Goal: Information Seeking & Learning: Learn about a topic

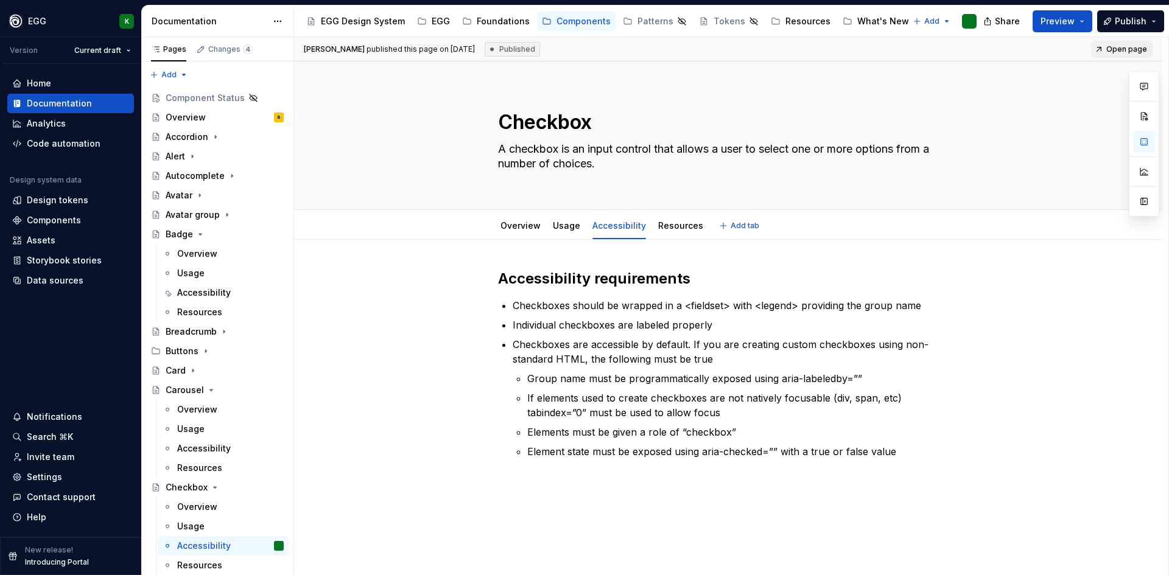
scroll to position [122, 0]
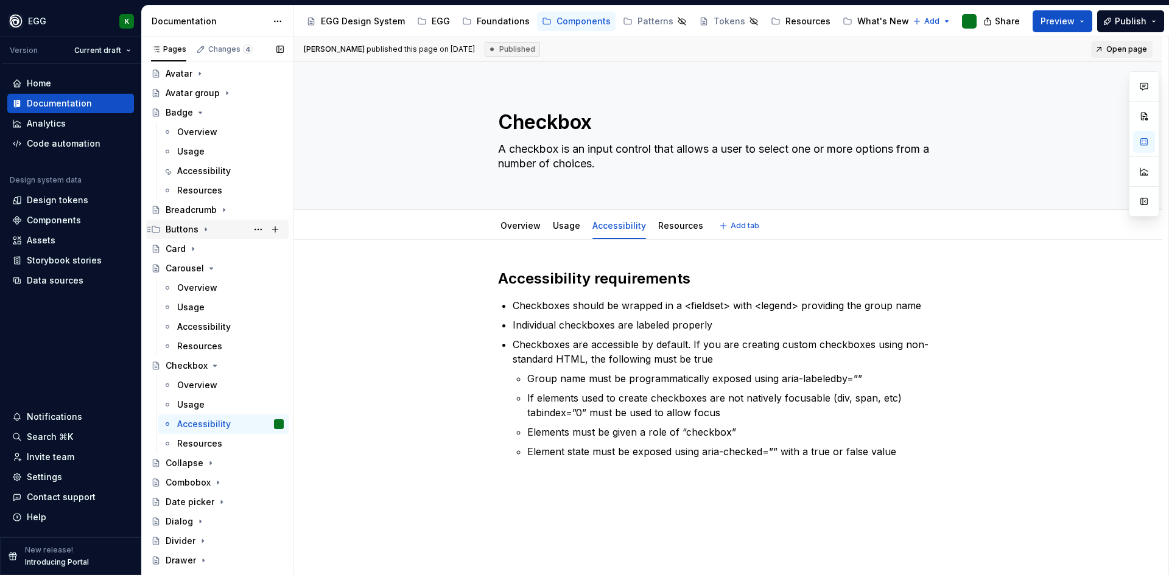
type textarea "*"
click at [57, 199] on div "Design tokens" at bounding box center [57, 200] width 61 height 12
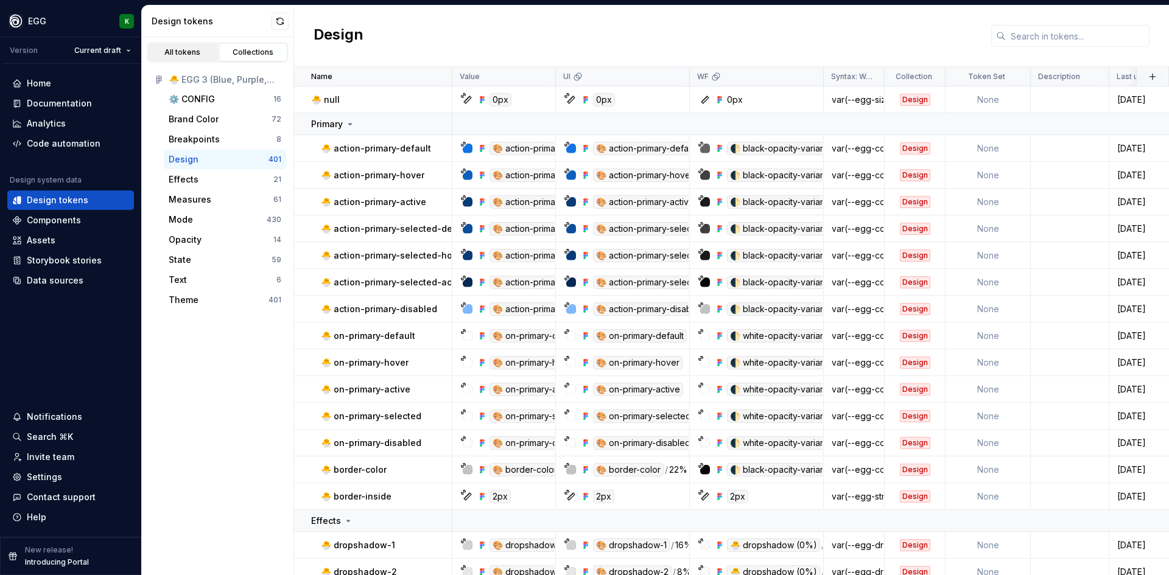
click at [192, 50] on div "All tokens" at bounding box center [182, 52] width 61 height 10
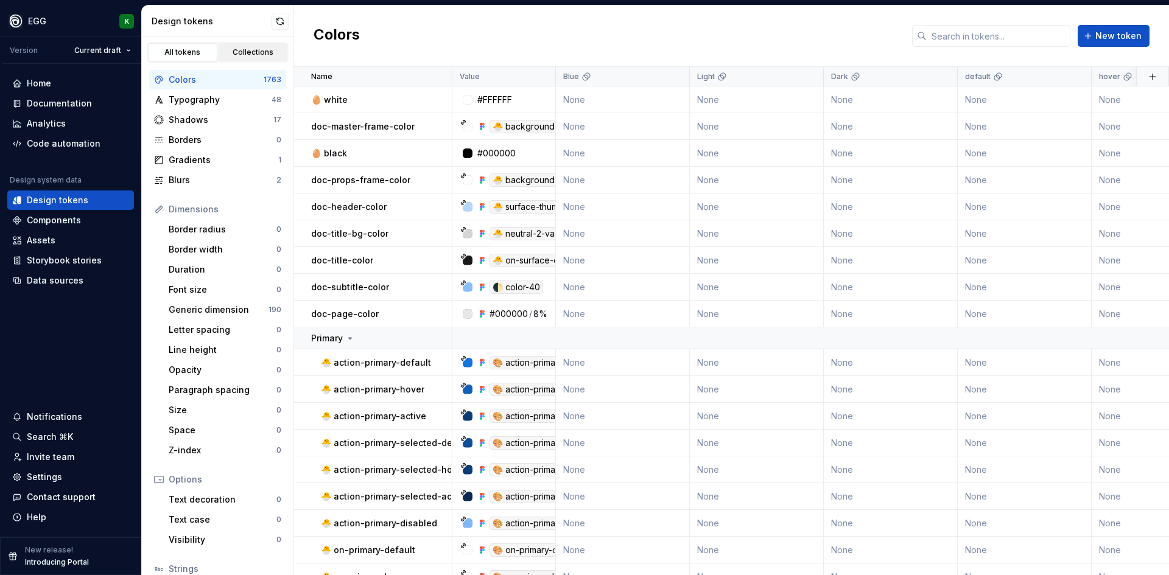
click at [259, 52] on div "Collections" at bounding box center [253, 52] width 61 height 10
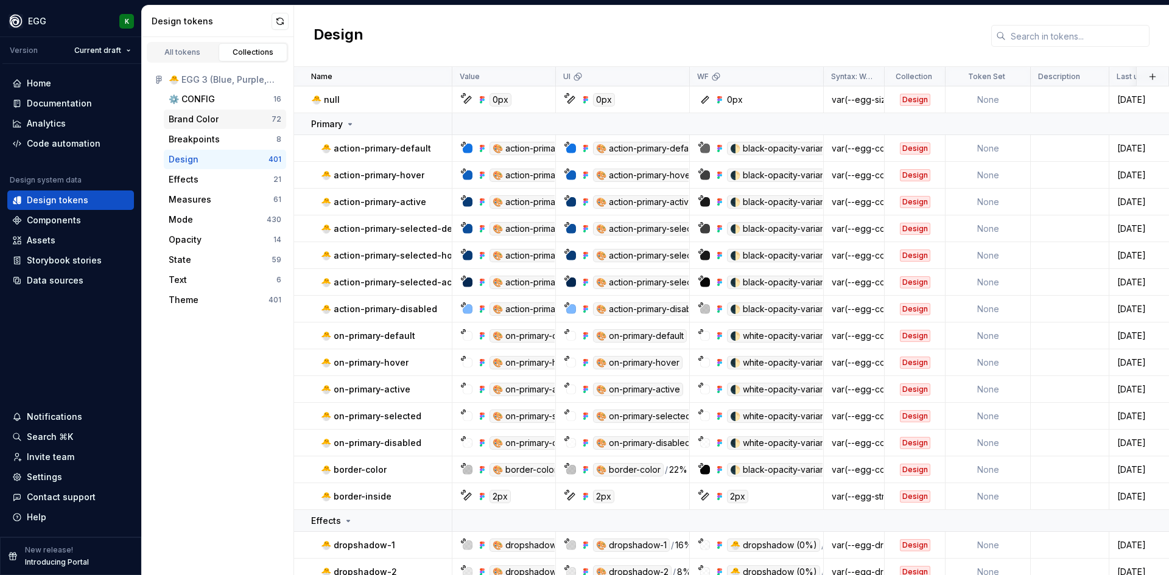
click at [190, 124] on div "Brand Color" at bounding box center [194, 119] width 50 height 12
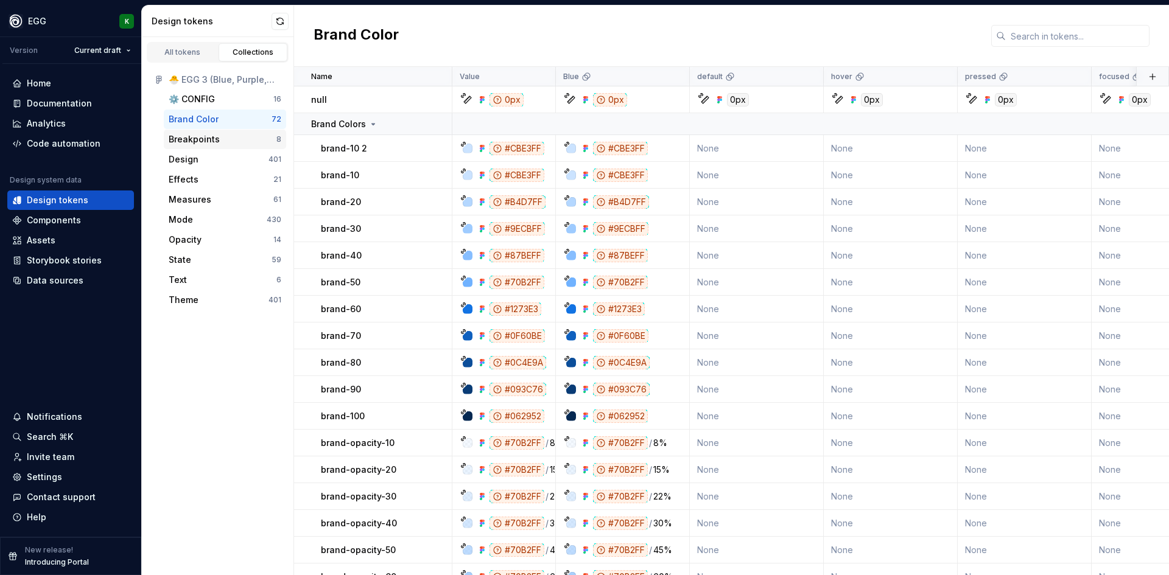
click at [189, 142] on div "Breakpoints" at bounding box center [194, 139] width 51 height 12
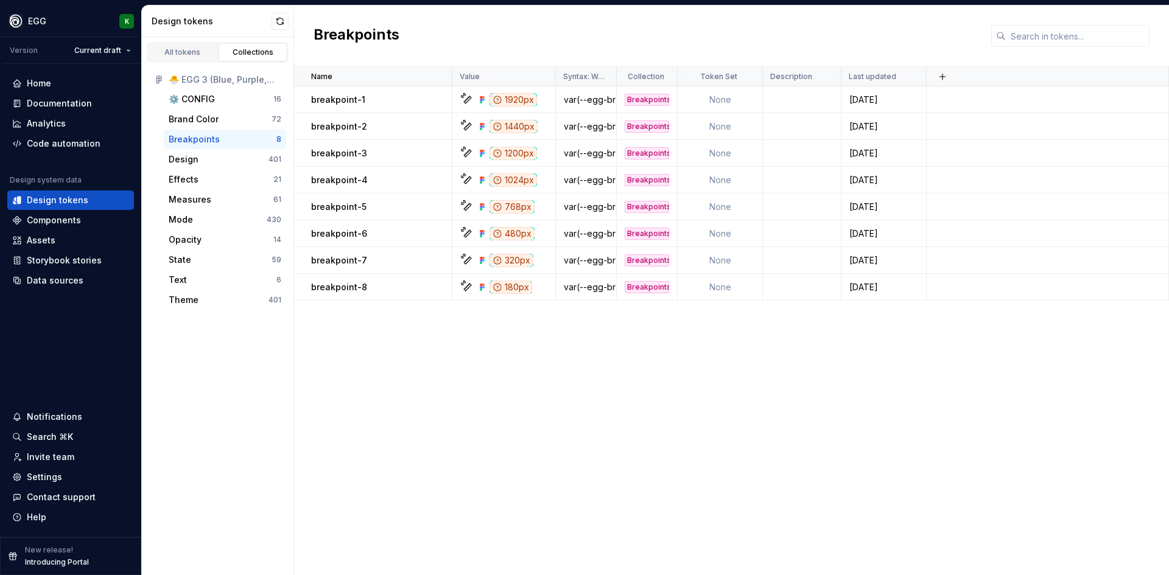
click at [189, 142] on div "Breakpoints" at bounding box center [194, 139] width 51 height 12
click at [174, 167] on div "Design 401" at bounding box center [225, 159] width 122 height 19
